Goal: Task Accomplishment & Management: Manage account settings

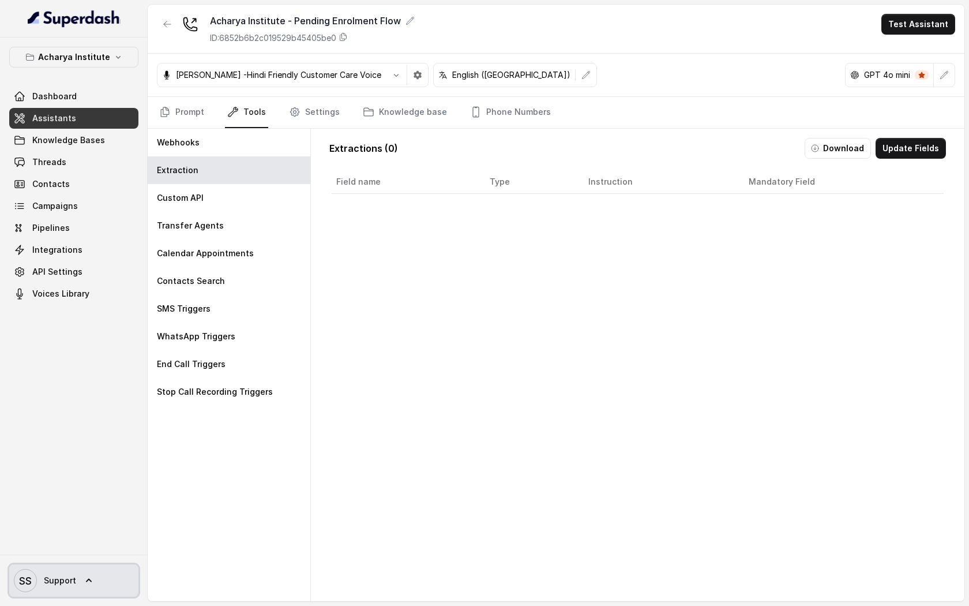
click at [86, 581] on icon at bounding box center [89, 581] width 12 height 12
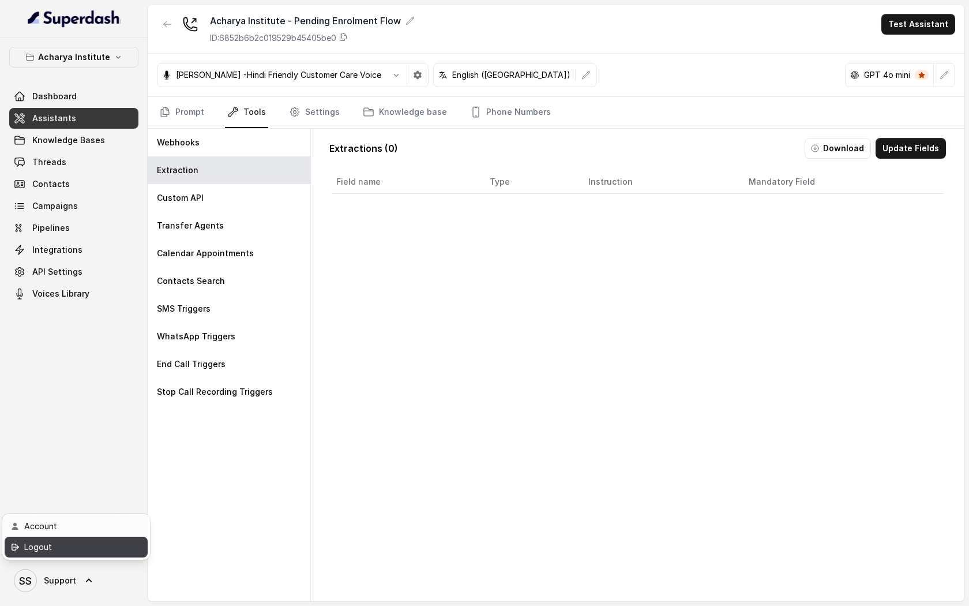
click at [91, 550] on div "Logout" at bounding box center [73, 547] width 98 height 14
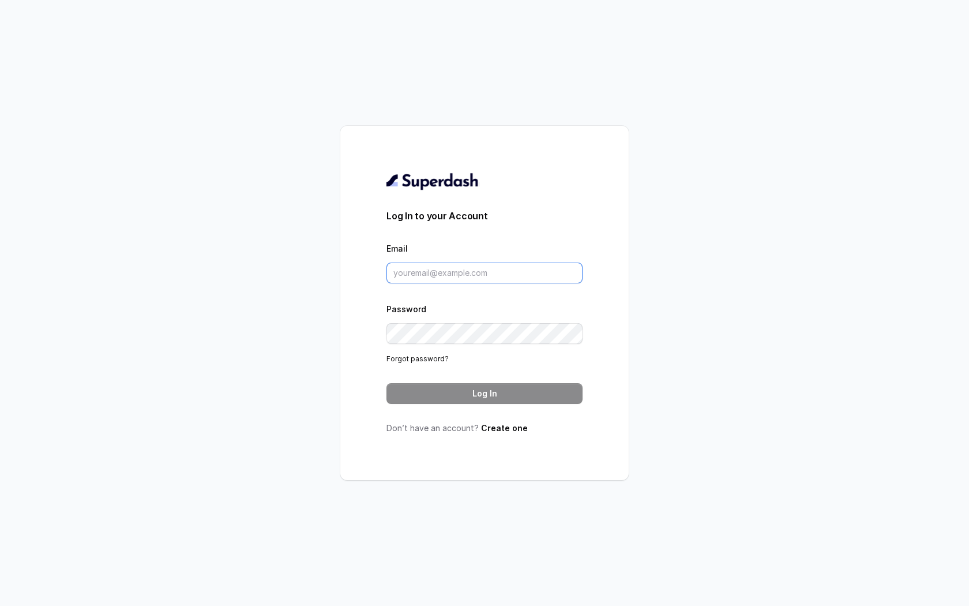
type input "[EMAIL_ADDRESS][DOMAIN_NAME]"
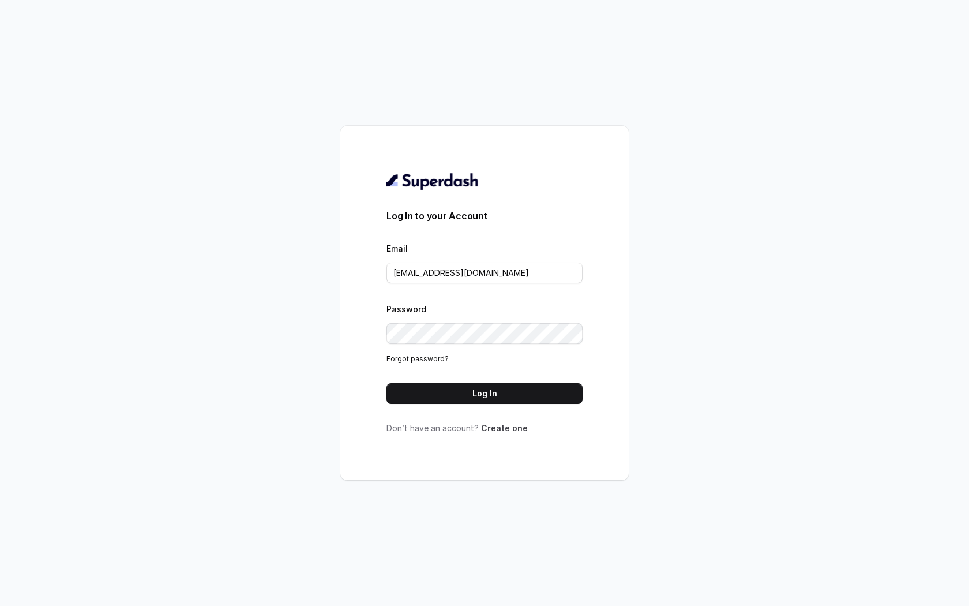
click at [512, 429] on link "Create one" at bounding box center [504, 428] width 47 height 10
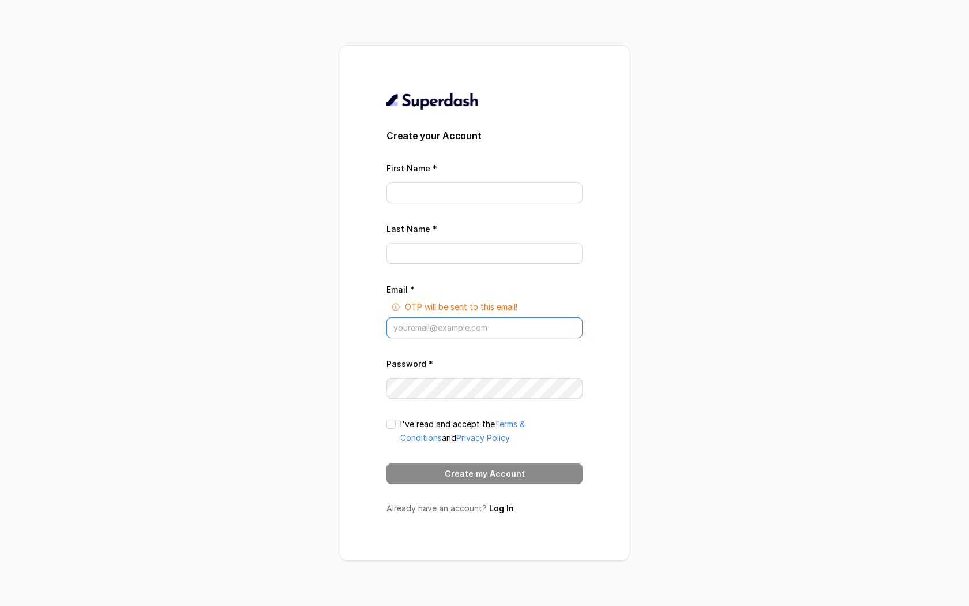
type input "[EMAIL_ADDRESS][DOMAIN_NAME]"
